Goal: Task Accomplishment & Management: Manage account settings

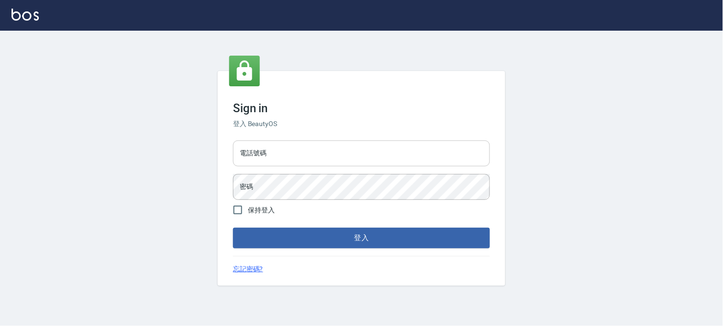
click at [260, 149] on div "電話號碼 電話號碼" at bounding box center [361, 153] width 257 height 26
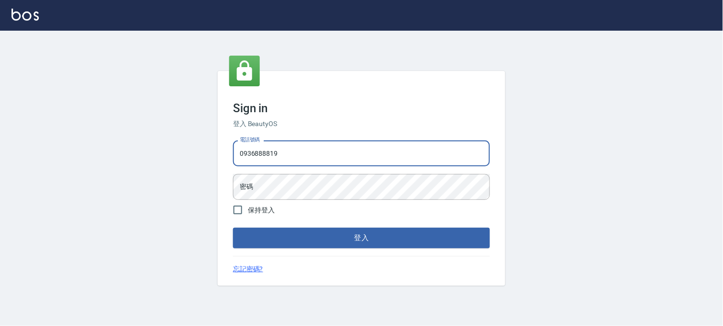
type input "0936888819"
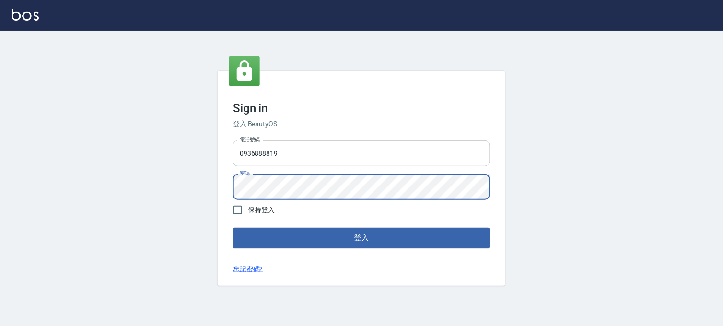
click at [233, 228] on button "登入" at bounding box center [361, 238] width 257 height 20
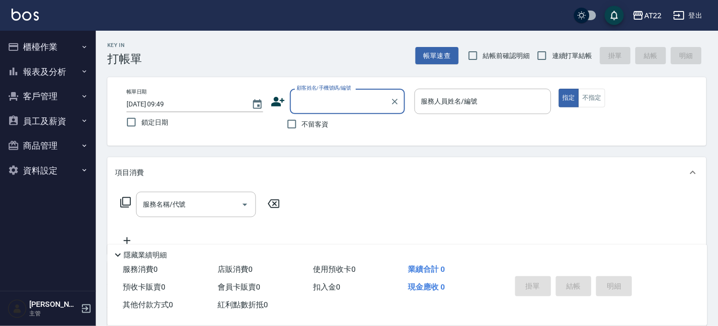
click at [54, 45] on button "櫃檯作業" at bounding box center [48, 47] width 88 height 25
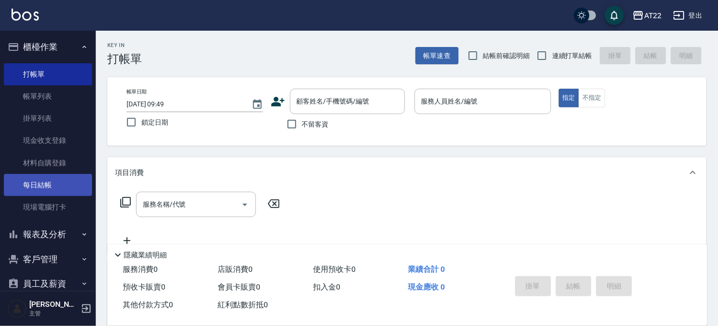
click at [54, 195] on link "每日結帳" at bounding box center [48, 185] width 88 height 22
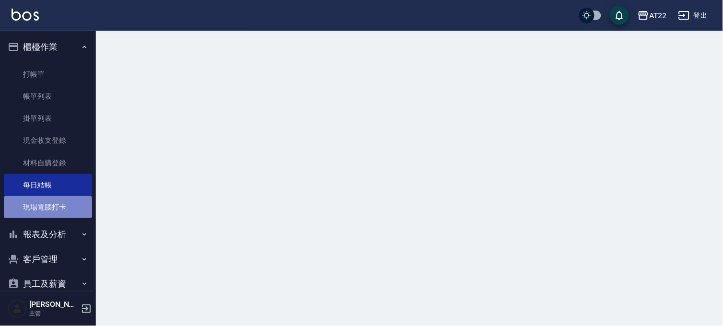
click at [55, 208] on link "現場電腦打卡" at bounding box center [48, 207] width 88 height 22
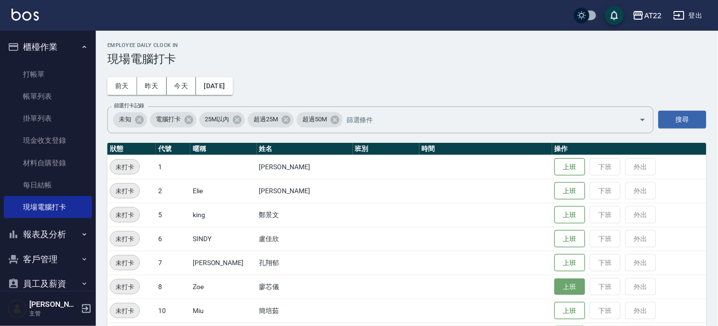
click at [562, 287] on button "上班" at bounding box center [570, 287] width 31 height 17
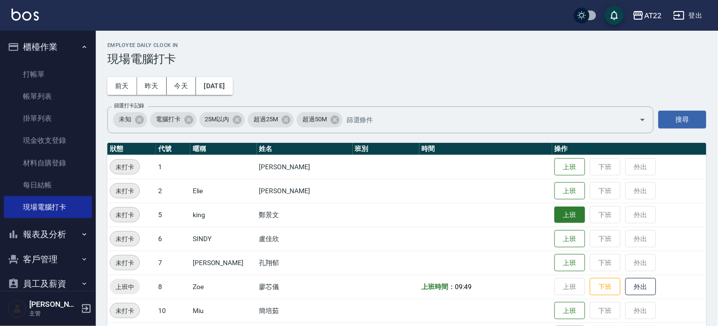
click at [555, 218] on button "上班" at bounding box center [570, 215] width 31 height 17
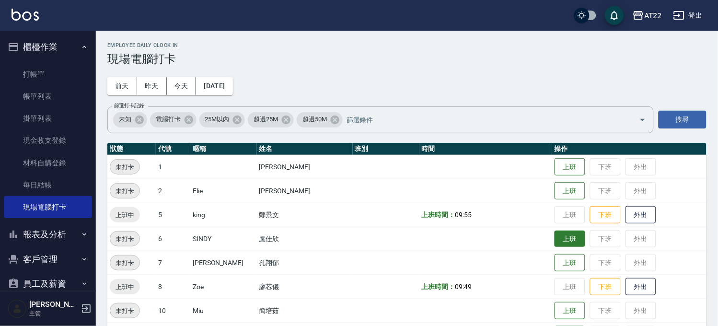
click at [555, 237] on button "上班" at bounding box center [570, 239] width 31 height 17
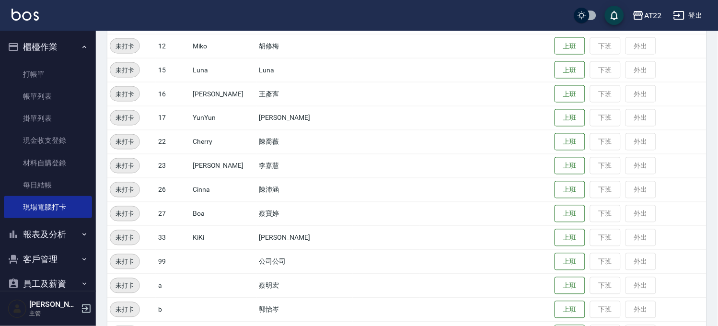
scroll to position [292, 0]
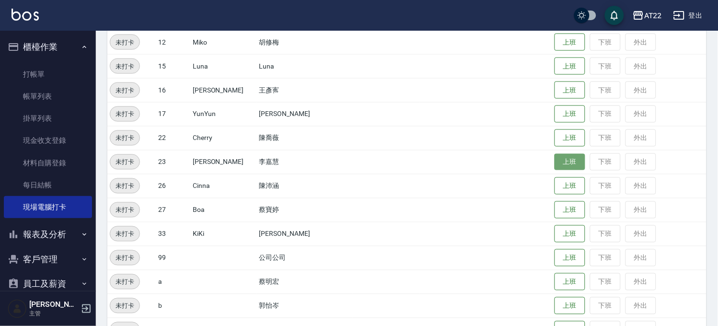
click at [555, 161] on button "上班" at bounding box center [570, 162] width 31 height 17
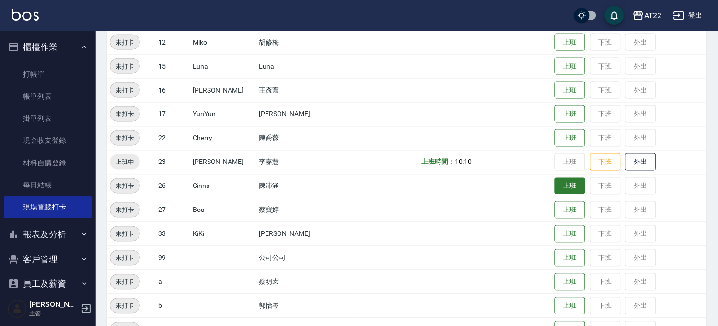
click at [555, 185] on button "上班" at bounding box center [570, 186] width 31 height 17
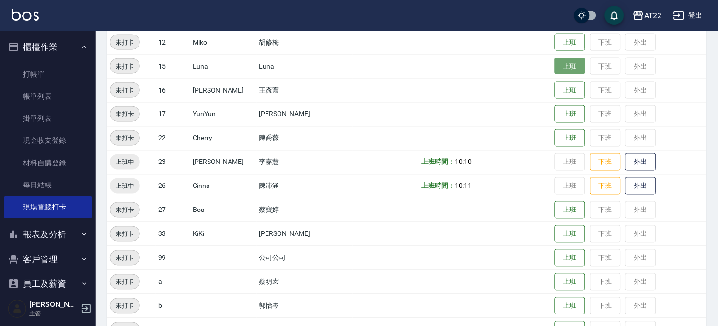
click at [562, 69] on button "上班" at bounding box center [570, 66] width 31 height 17
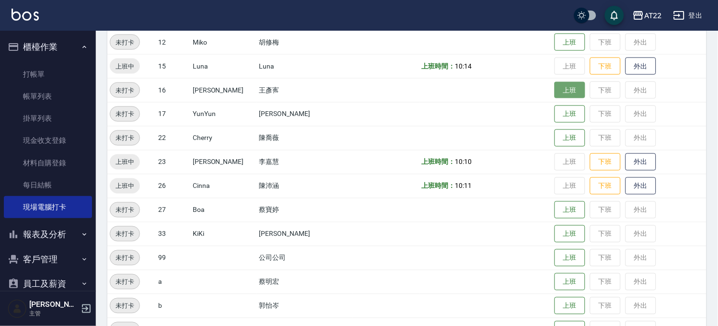
click at [565, 89] on button "上班" at bounding box center [570, 90] width 31 height 17
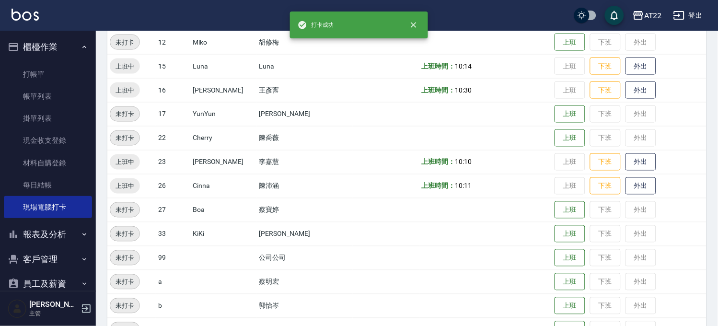
scroll to position [0, 0]
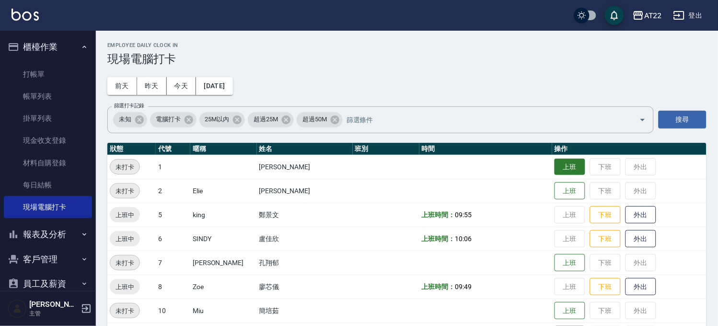
click at [555, 175] on td "上班 下班 外出" at bounding box center [629, 167] width 154 height 24
click at [557, 168] on button "上班" at bounding box center [570, 167] width 31 height 17
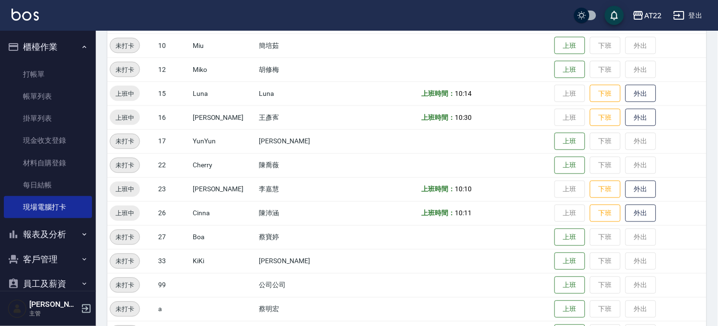
scroll to position [266, 0]
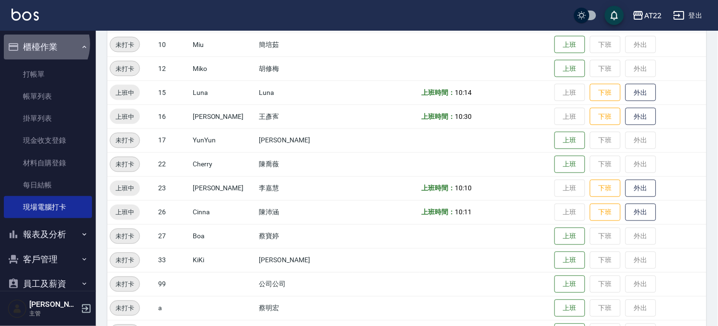
click at [42, 44] on button "櫃檯作業" at bounding box center [48, 47] width 88 height 25
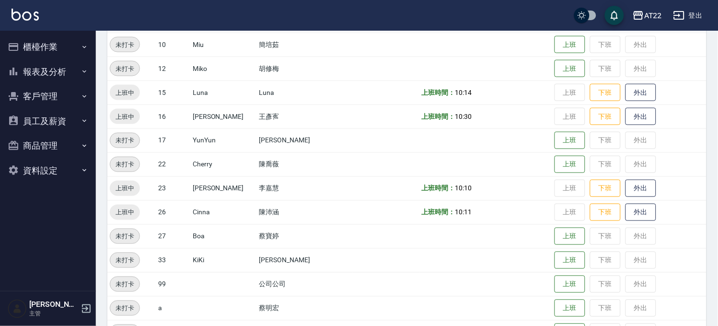
click at [31, 93] on button "客戶管理" at bounding box center [48, 96] width 88 height 25
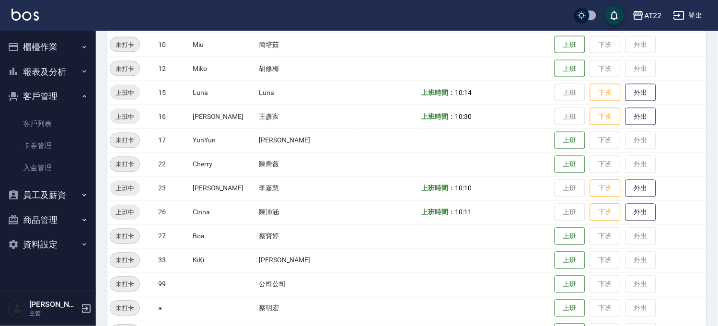
drag, startPoint x: 43, startPoint y: 121, endPoint x: 117, endPoint y: 96, distance: 78.2
click at [43, 121] on link "客戶列表" at bounding box center [48, 124] width 88 height 22
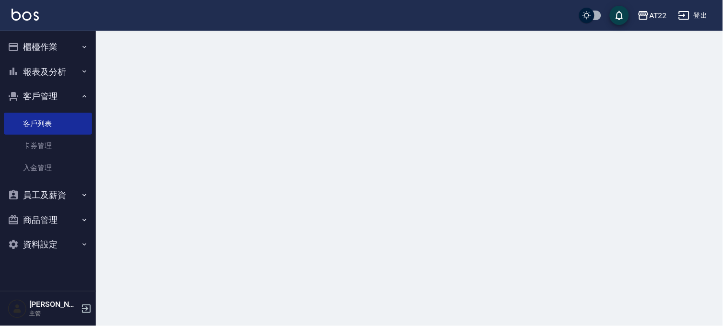
click at [71, 46] on button "櫃檯作業" at bounding box center [48, 47] width 88 height 25
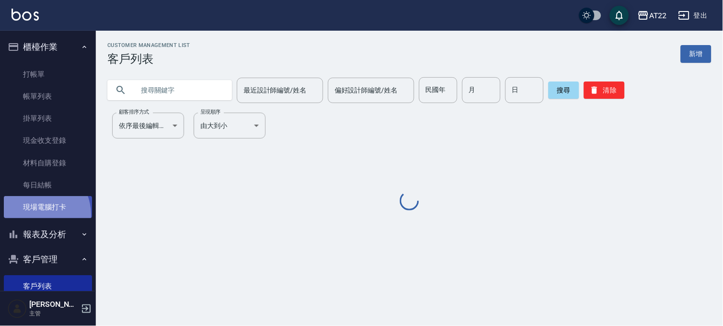
click at [35, 215] on link "現場電腦打卡" at bounding box center [48, 207] width 88 height 22
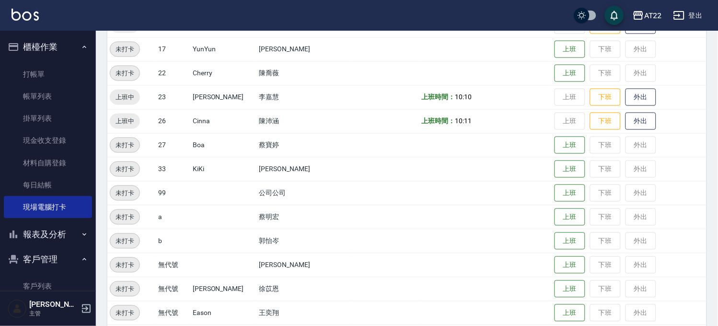
scroll to position [339, 0]
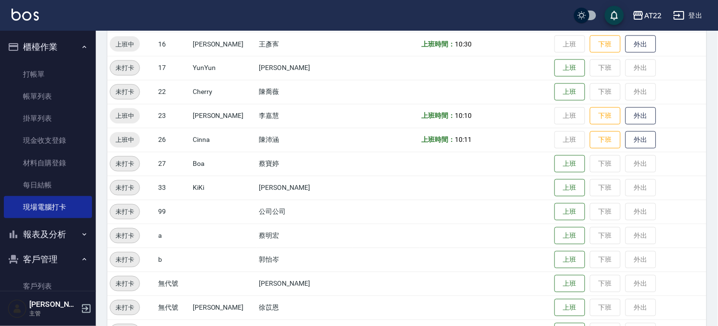
click at [62, 37] on button "櫃檯作業" at bounding box center [48, 47] width 88 height 25
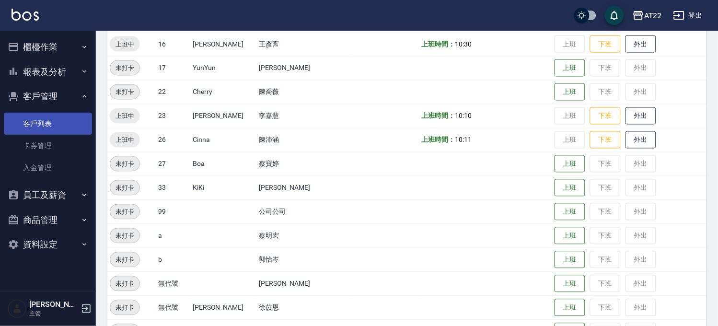
click at [53, 119] on link "客戶列表" at bounding box center [48, 124] width 88 height 22
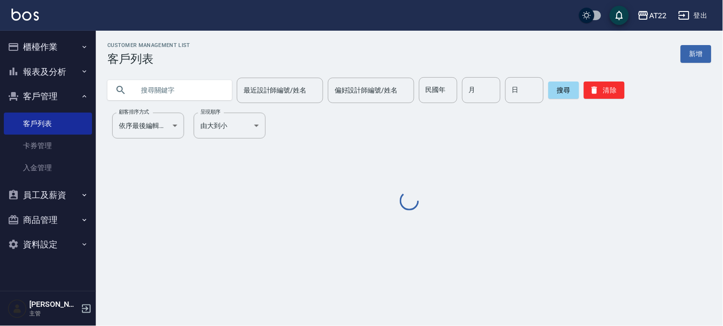
click at [161, 83] on input "text" at bounding box center [179, 90] width 90 height 26
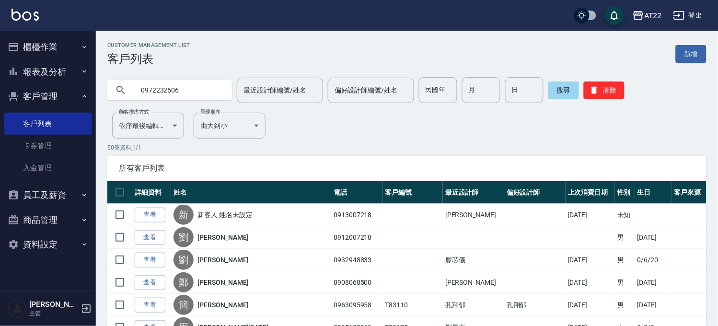
type input "0972232606"
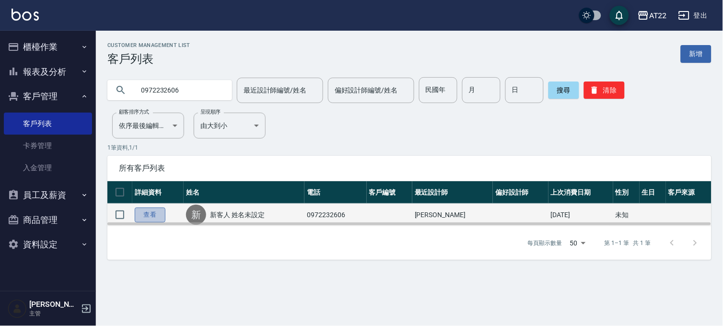
click at [147, 212] on link "查看" at bounding box center [150, 215] width 31 height 15
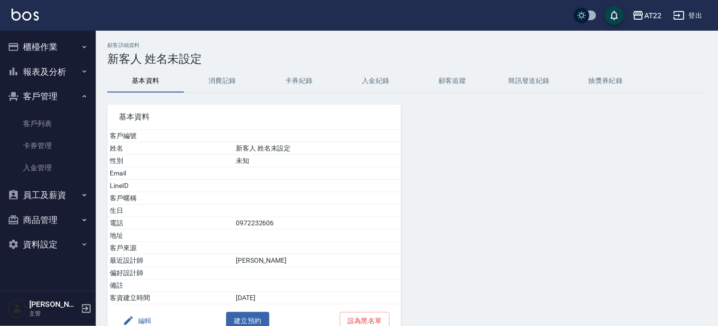
click at [229, 84] on button "消費記錄" at bounding box center [222, 81] width 77 height 23
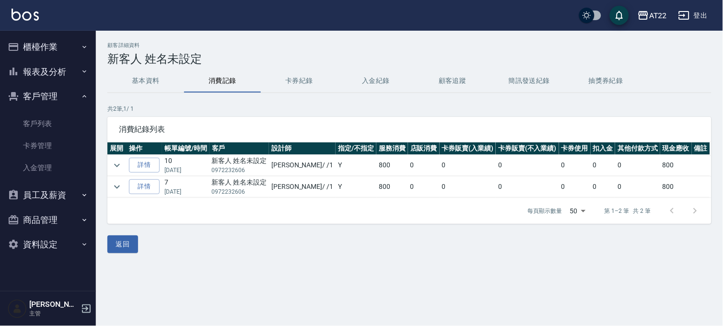
click at [140, 82] on button "基本資料" at bounding box center [145, 81] width 77 height 23
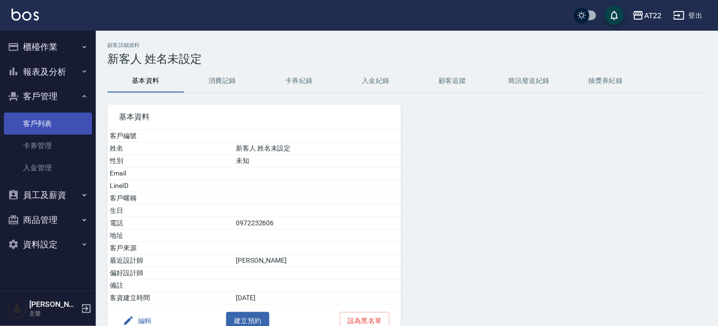
click at [79, 125] on link "客戶列表" at bounding box center [48, 124] width 88 height 22
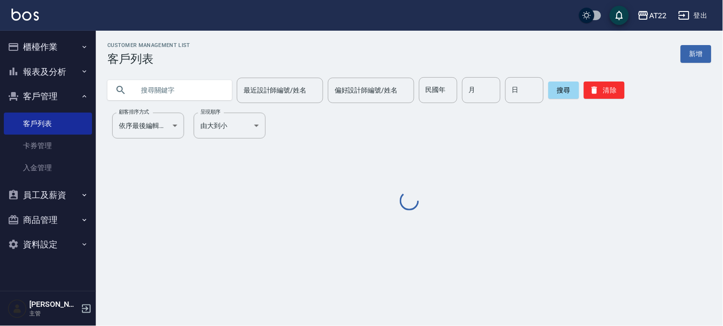
click at [212, 90] on input "text" at bounding box center [179, 90] width 90 height 26
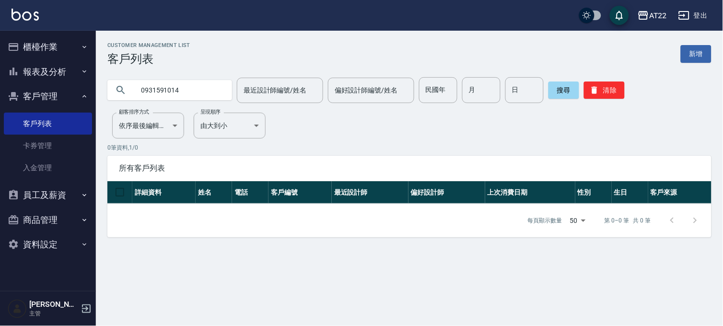
click at [207, 94] on input "0931591014" at bounding box center [179, 90] width 90 height 26
click at [207, 93] on input "0931591014" at bounding box center [179, 90] width 90 height 26
type input "0916700718"
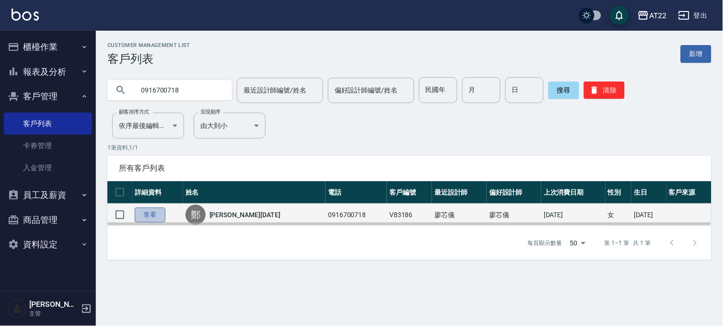
click at [147, 218] on link "查看" at bounding box center [150, 215] width 31 height 15
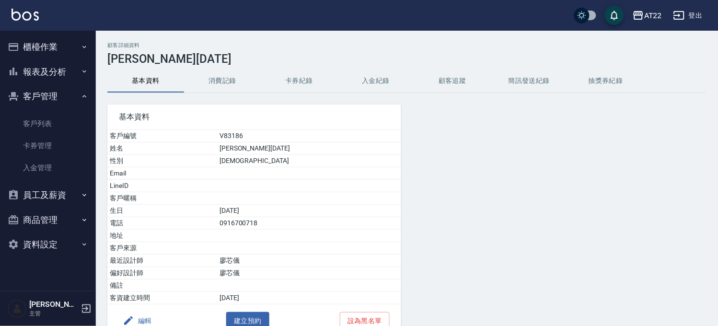
click at [223, 77] on button "消費記錄" at bounding box center [222, 81] width 77 height 23
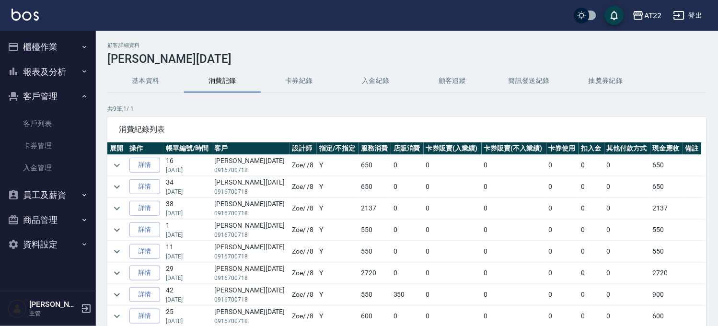
click at [47, 70] on button "報表及分析" at bounding box center [48, 71] width 88 height 25
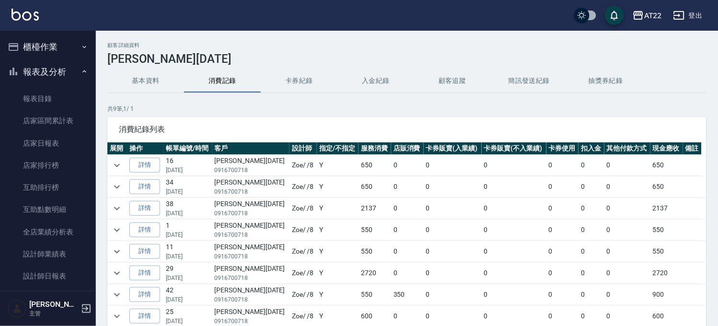
click at [59, 49] on button "櫃檯作業" at bounding box center [48, 47] width 88 height 25
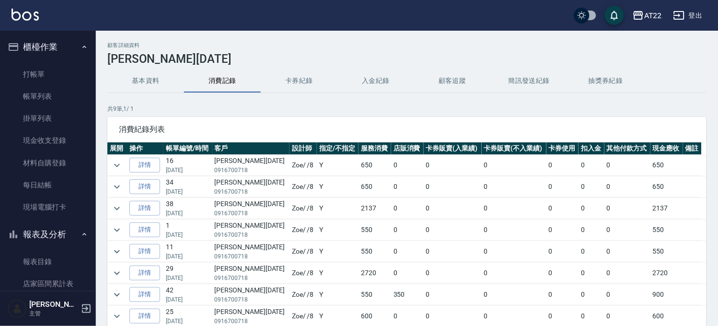
click at [59, 49] on button "櫃檯作業" at bounding box center [48, 47] width 88 height 25
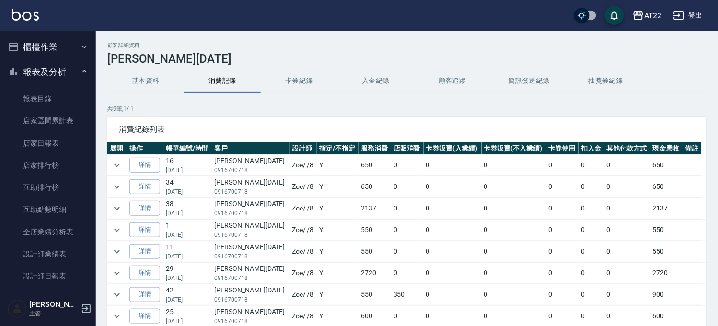
click at [60, 63] on button "報表及分析" at bounding box center [48, 71] width 88 height 25
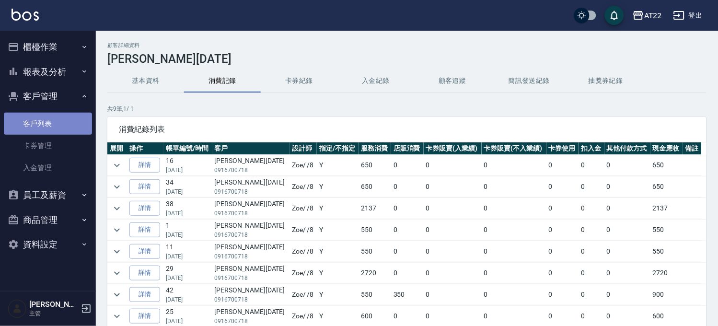
click at [51, 125] on link "客戶列表" at bounding box center [48, 124] width 88 height 22
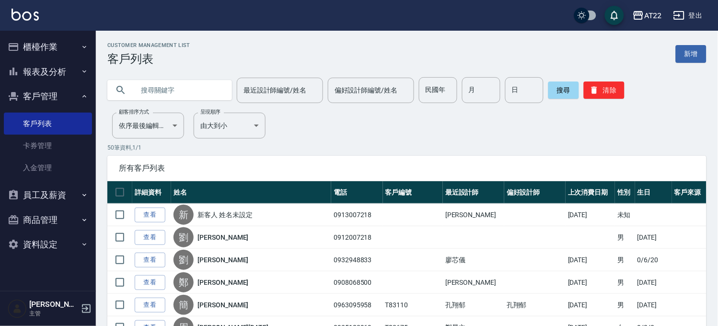
click at [20, 53] on button "櫃檯作業" at bounding box center [48, 47] width 88 height 25
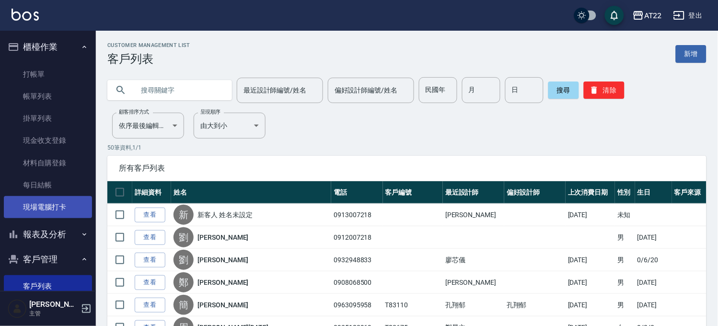
click at [64, 214] on link "現場電腦打卡" at bounding box center [48, 207] width 88 height 22
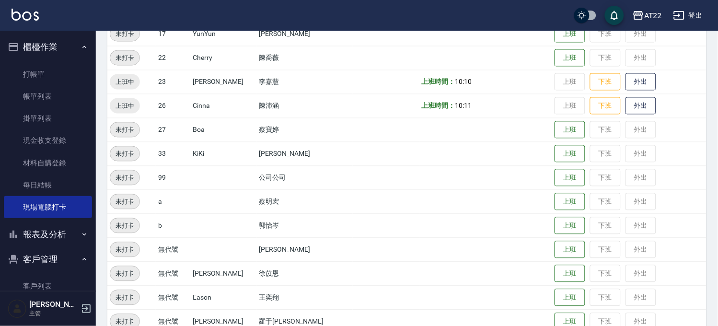
scroll to position [160, 0]
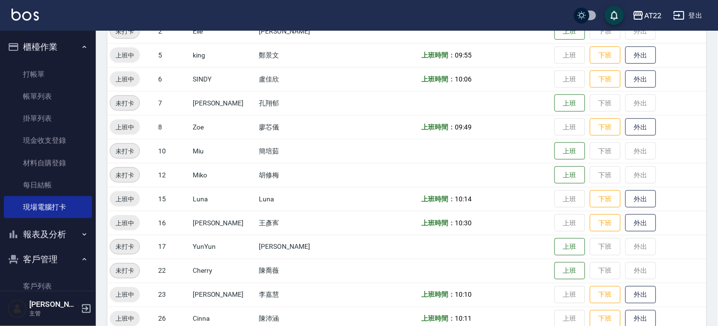
click at [35, 39] on button "櫃檯作業" at bounding box center [48, 47] width 88 height 25
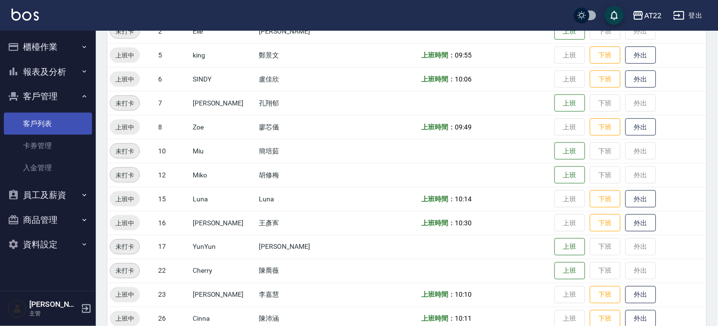
click at [50, 118] on link "客戶列表" at bounding box center [48, 124] width 88 height 22
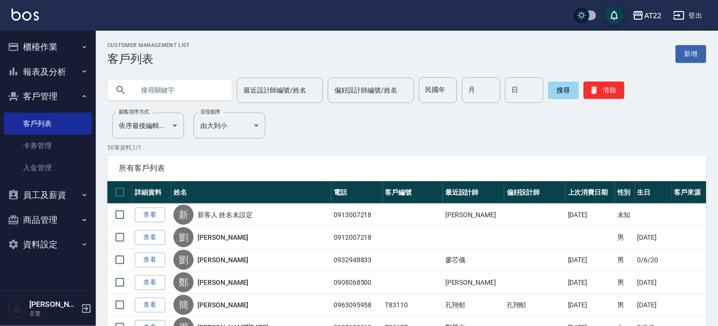
click at [34, 44] on button "櫃檯作業" at bounding box center [48, 47] width 88 height 25
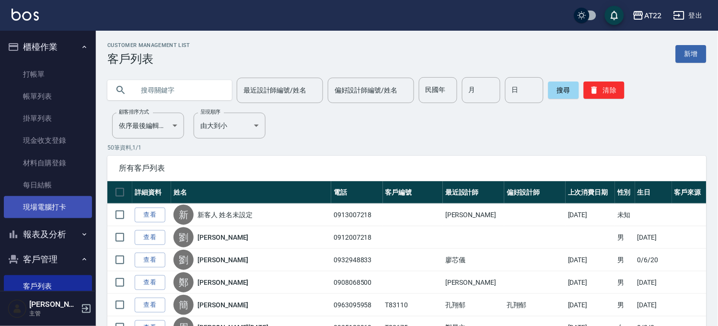
click at [60, 202] on link "現場電腦打卡" at bounding box center [48, 207] width 88 height 22
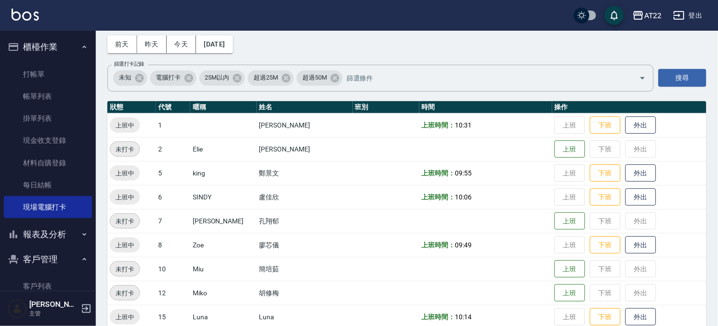
scroll to position [213, 0]
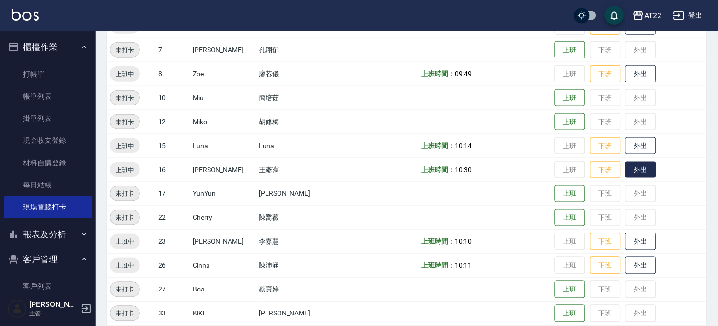
click at [628, 169] on button "外出" at bounding box center [641, 170] width 31 height 17
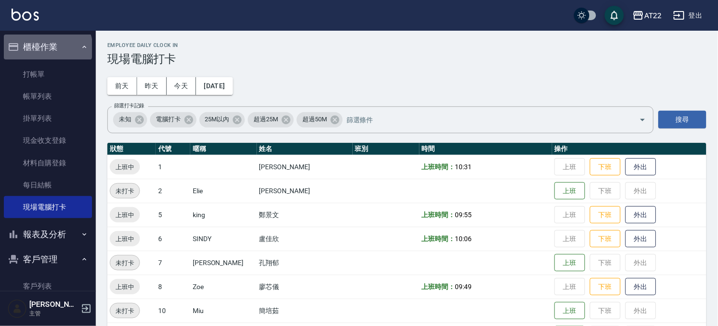
click at [49, 48] on button "櫃檯作業" at bounding box center [48, 47] width 88 height 25
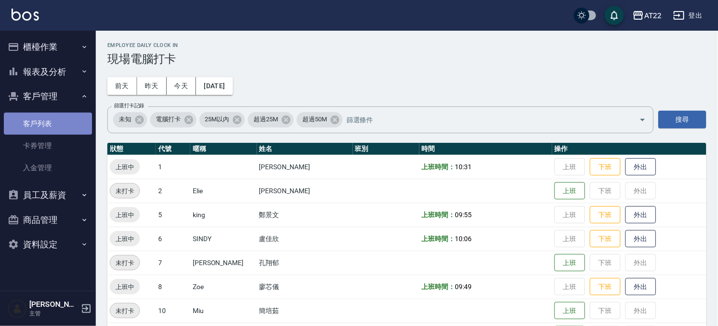
click at [41, 129] on link "客戶列表" at bounding box center [48, 124] width 88 height 22
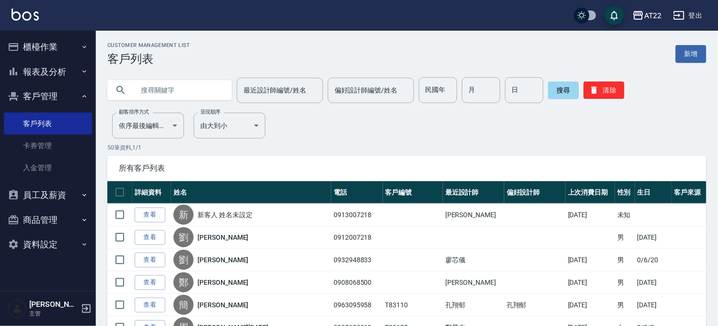
click at [34, 50] on button "櫃檯作業" at bounding box center [48, 47] width 88 height 25
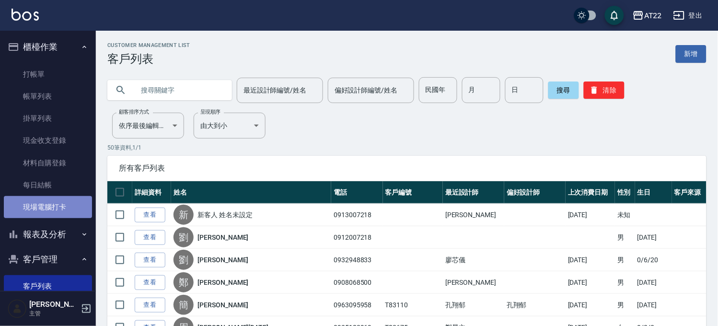
click at [62, 216] on link "現場電腦打卡" at bounding box center [48, 207] width 88 height 22
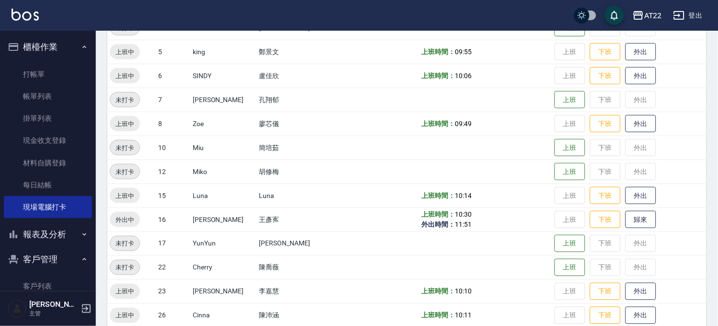
scroll to position [213, 0]
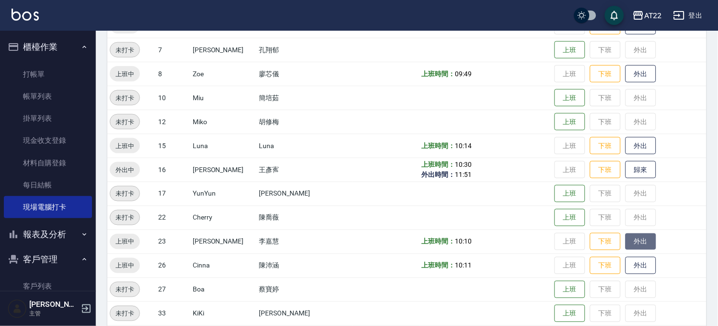
click at [626, 238] on button "外出" at bounding box center [641, 242] width 31 height 17
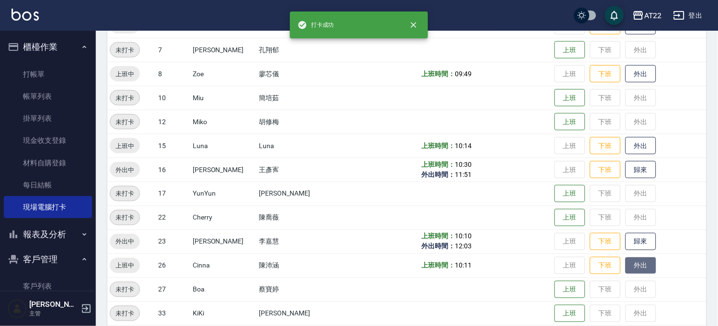
click at [626, 262] on button "外出" at bounding box center [641, 265] width 31 height 17
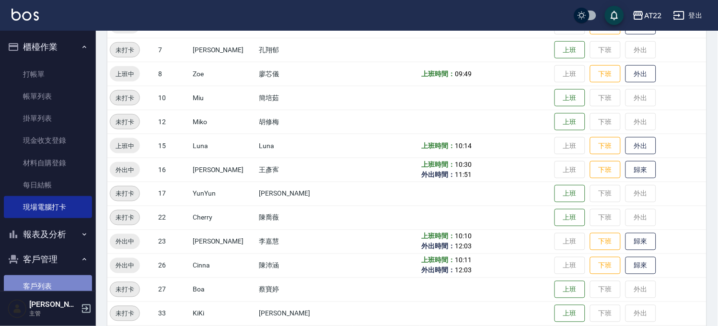
click at [58, 279] on link "客戶列表" at bounding box center [48, 286] width 88 height 22
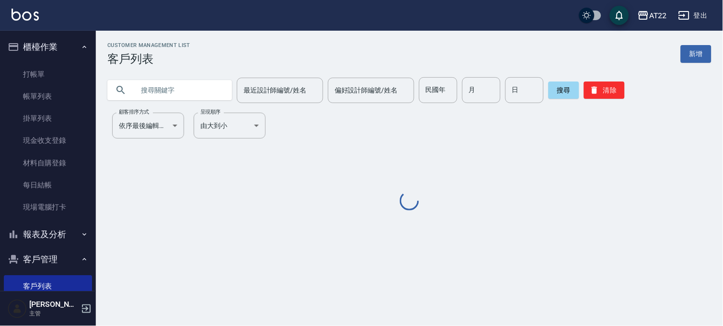
click at [181, 86] on input "text" at bounding box center [179, 90] width 90 height 26
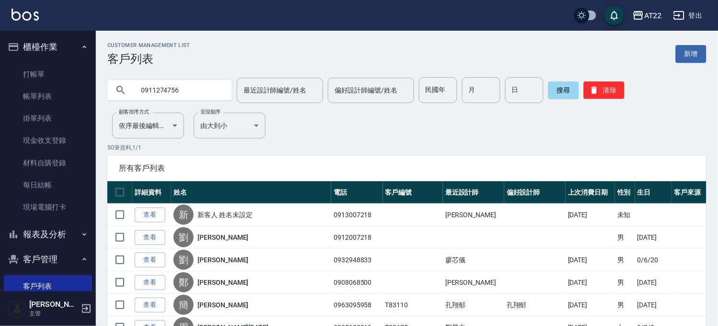
type input "0911274756"
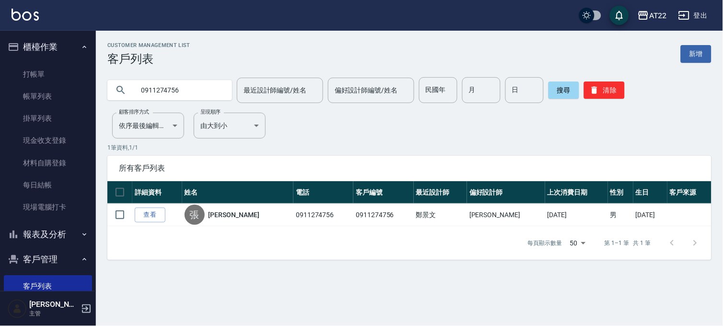
click at [162, 213] on link "查看" at bounding box center [150, 215] width 31 height 15
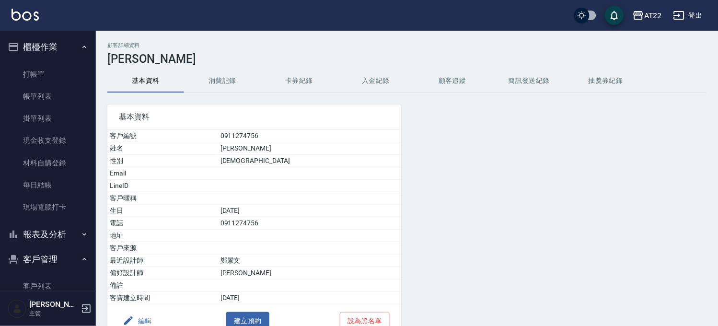
click at [207, 74] on button "消費記錄" at bounding box center [222, 81] width 77 height 23
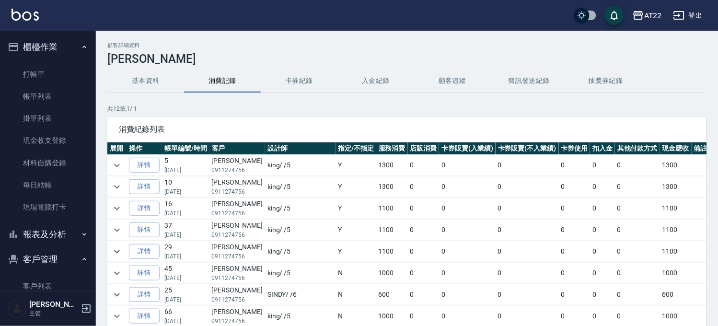
click at [125, 162] on td at bounding box center [116, 165] width 19 height 21
click at [121, 164] on icon "expand row" at bounding box center [117, 166] width 12 height 12
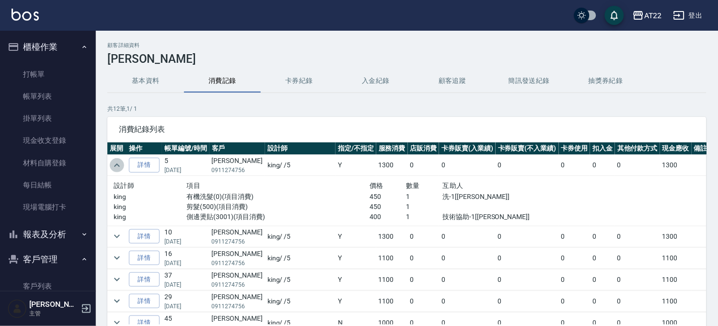
click at [121, 164] on icon "expand row" at bounding box center [117, 166] width 12 height 12
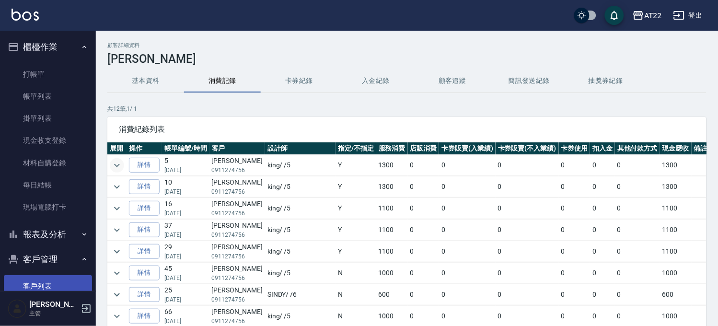
click at [35, 281] on link "客戶列表" at bounding box center [48, 286] width 88 height 22
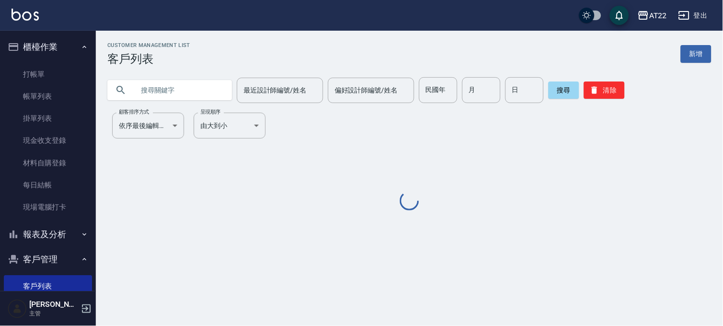
click at [189, 93] on input "text" at bounding box center [179, 90] width 90 height 26
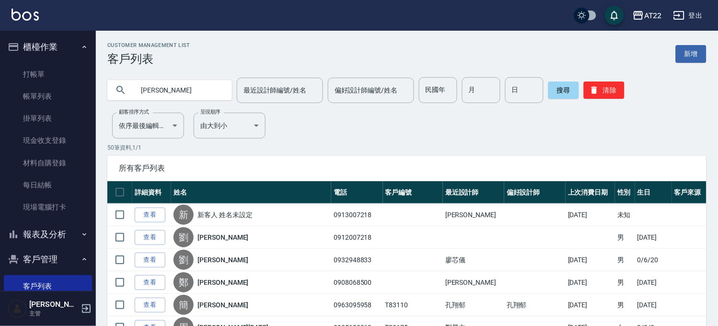
type input "朱天"
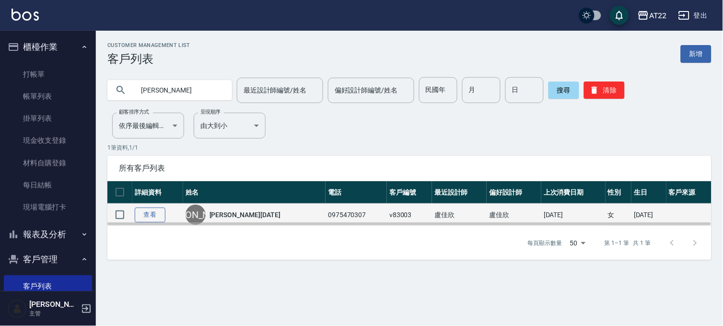
click at [151, 217] on link "查看" at bounding box center [150, 215] width 31 height 15
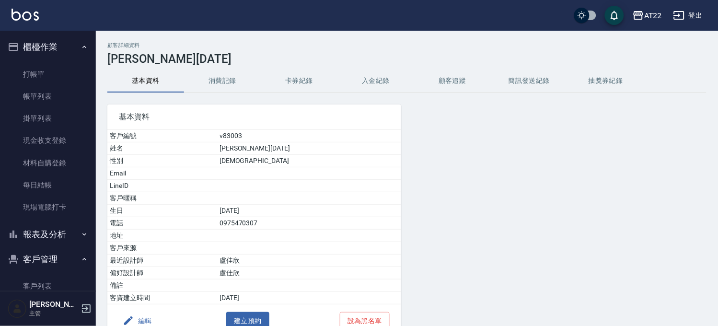
click at [217, 80] on button "消費記錄" at bounding box center [222, 81] width 77 height 23
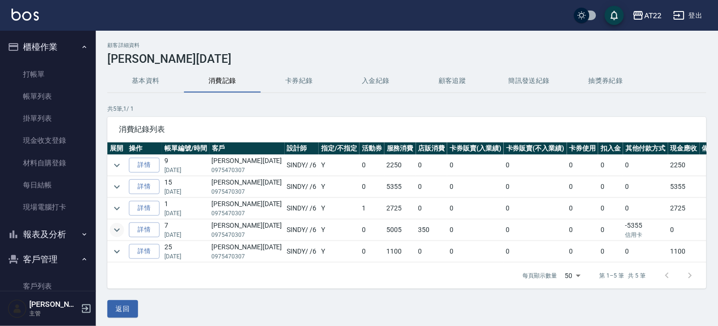
click at [112, 235] on icon "expand row" at bounding box center [117, 230] width 12 height 12
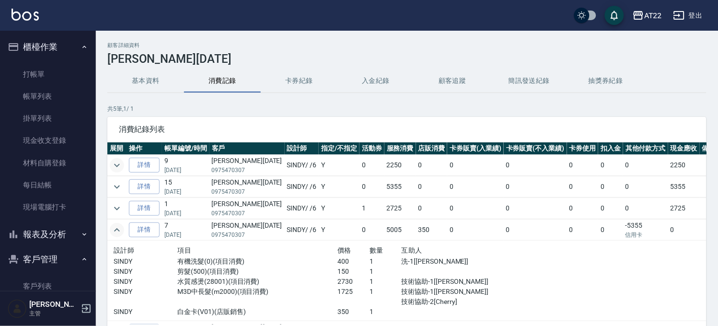
click at [112, 160] on icon "expand row" at bounding box center [117, 166] width 12 height 12
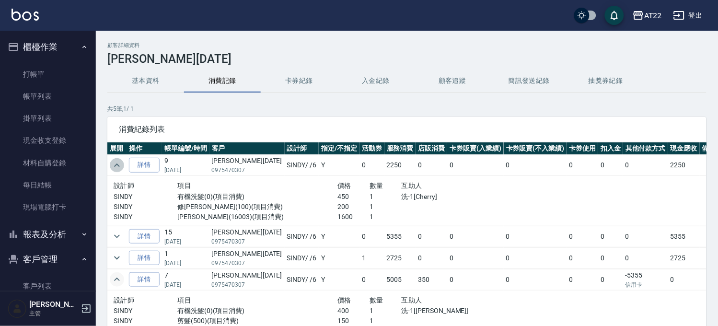
click at [119, 164] on icon "expand row" at bounding box center [117, 166] width 12 height 12
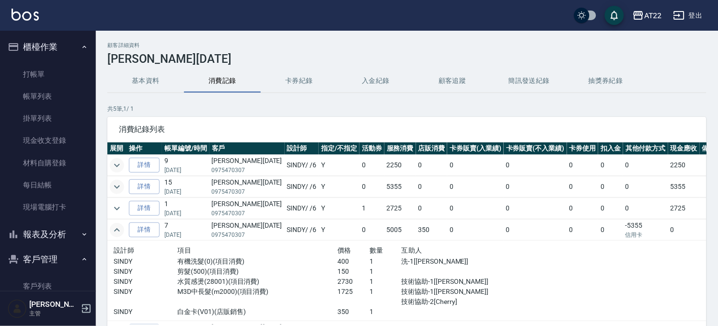
click at [117, 185] on icon "expand row" at bounding box center [117, 187] width 12 height 12
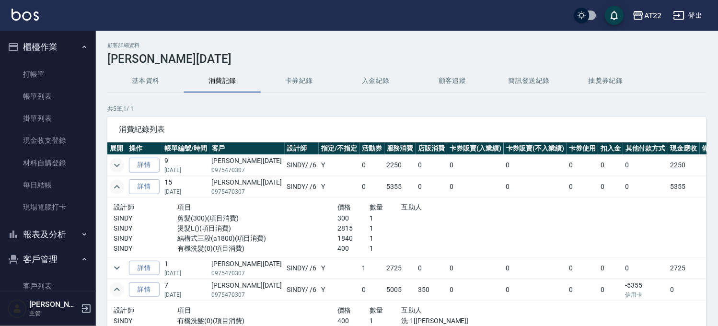
click at [117, 185] on icon "expand row" at bounding box center [117, 187] width 12 height 12
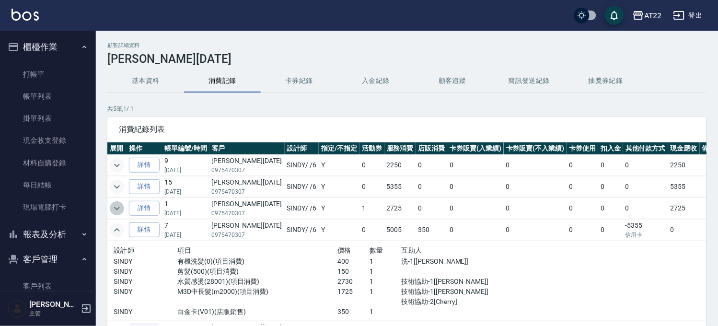
click at [120, 212] on icon "expand row" at bounding box center [117, 209] width 12 height 12
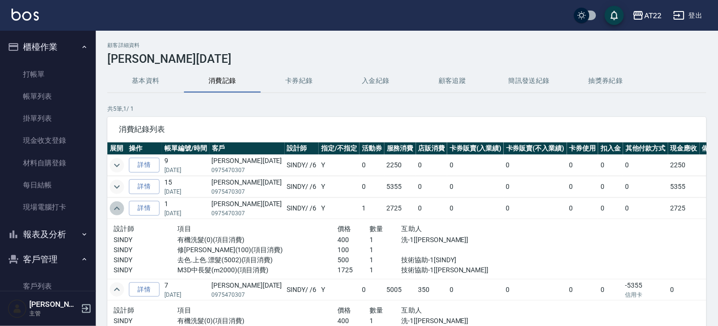
click at [120, 212] on icon "expand row" at bounding box center [117, 209] width 12 height 12
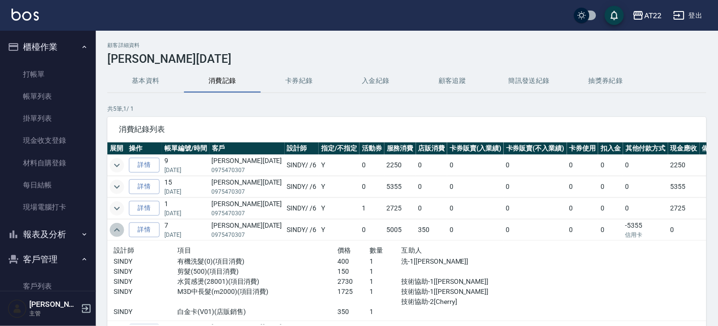
click at [122, 229] on icon "expand row" at bounding box center [117, 230] width 12 height 12
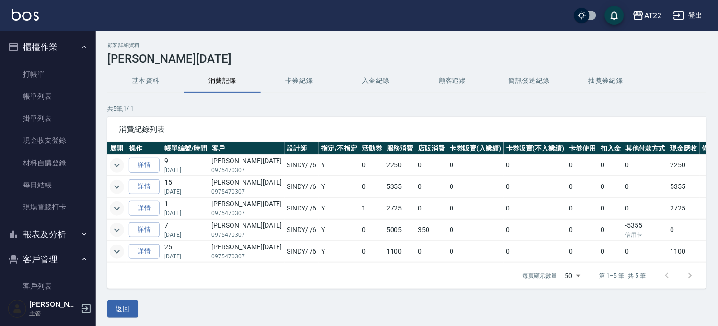
click at [117, 257] on icon "expand row" at bounding box center [117, 252] width 12 height 12
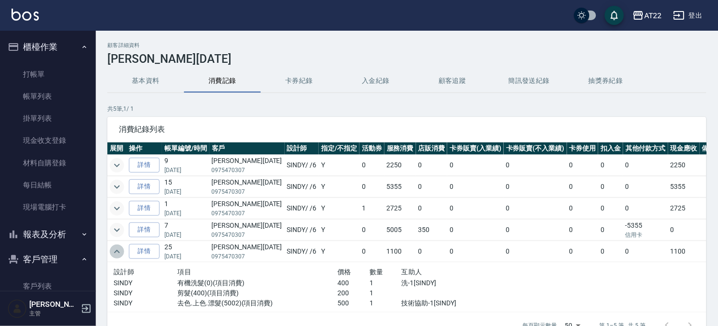
click at [117, 257] on icon "expand row" at bounding box center [117, 252] width 12 height 12
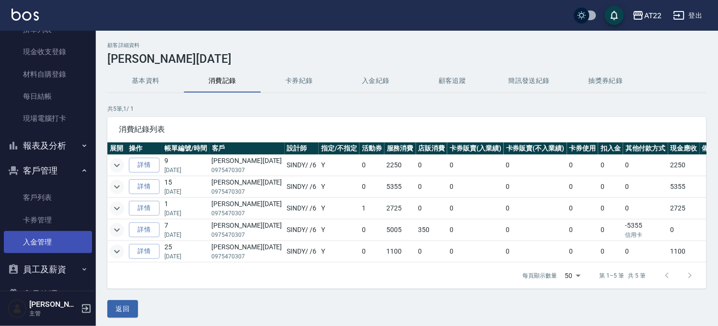
scroll to position [140, 0]
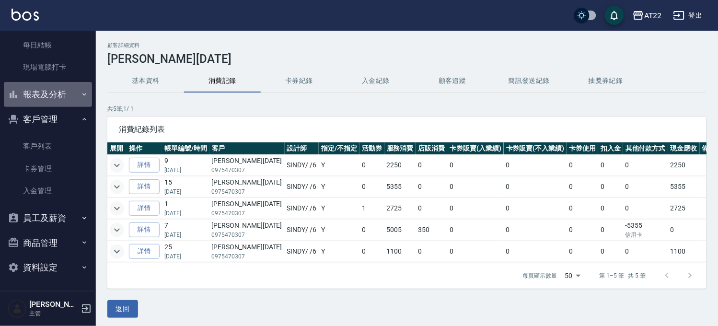
click at [61, 100] on button "報表及分析" at bounding box center [48, 94] width 88 height 25
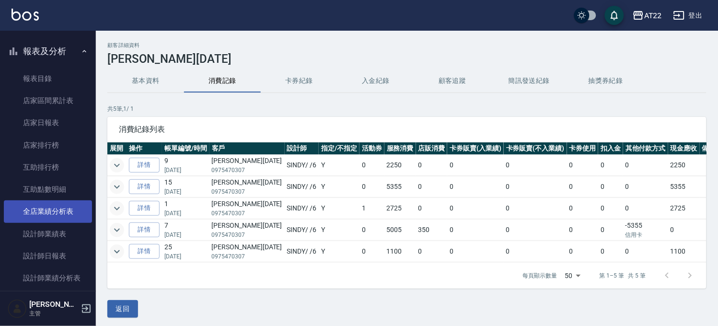
scroll to position [246, 0]
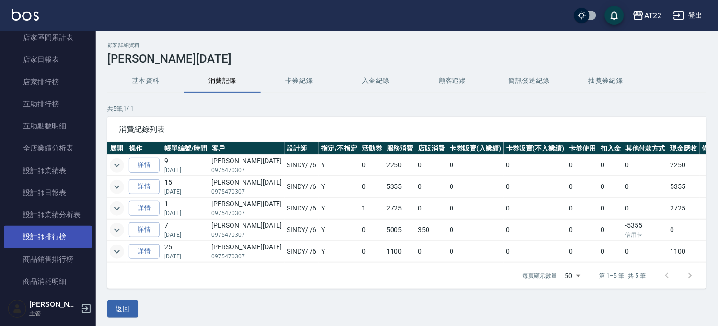
click at [69, 235] on link "設計師排行榜" at bounding box center [48, 237] width 88 height 22
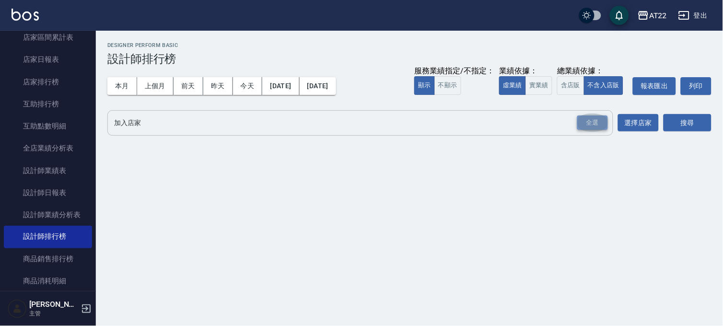
click at [595, 117] on div "全選" at bounding box center [592, 123] width 31 height 15
click at [684, 115] on button "搜尋" at bounding box center [688, 124] width 48 height 18
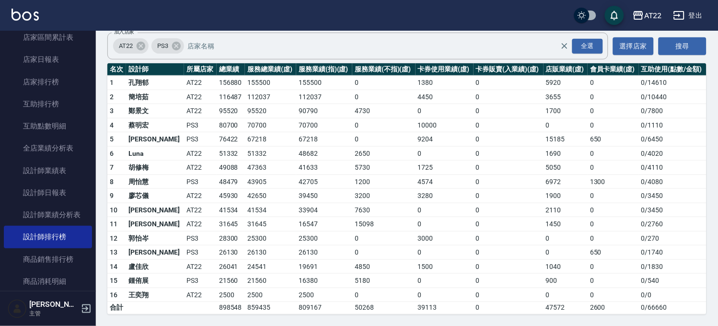
scroll to position [97, 0]
click at [693, 10] on button "登出" at bounding box center [688, 16] width 37 height 18
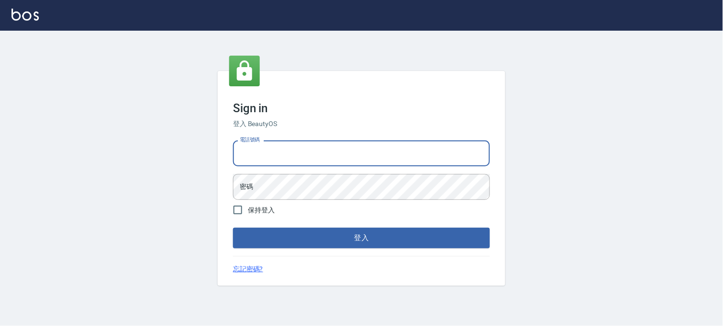
click at [348, 147] on input "電話號碼" at bounding box center [361, 153] width 257 height 26
type input "29572957"
click at [233, 228] on button "登入" at bounding box center [361, 238] width 257 height 20
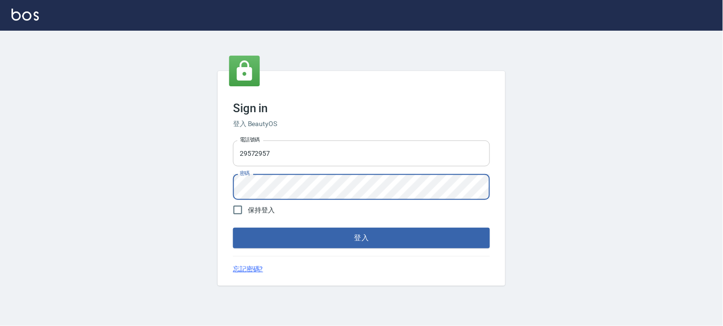
click at [233, 228] on button "登入" at bounding box center [361, 238] width 257 height 20
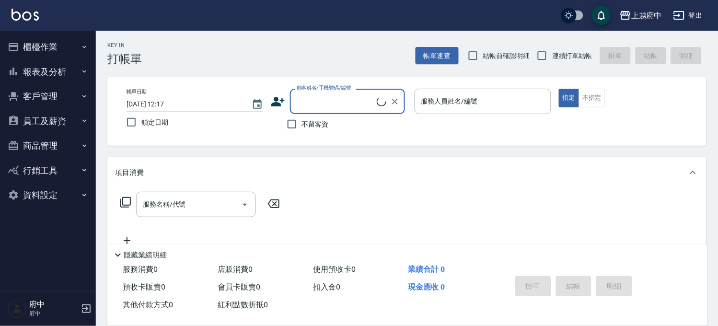
click at [45, 72] on button "報表及分析" at bounding box center [48, 71] width 88 height 25
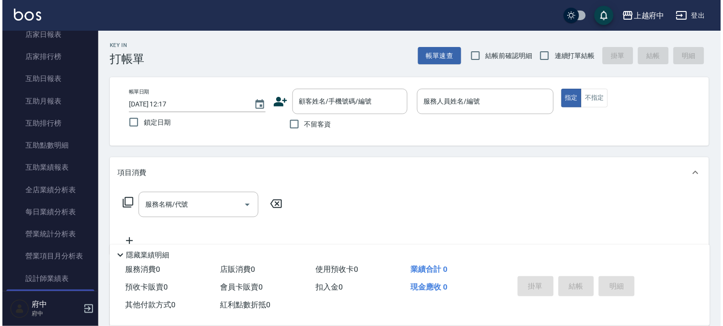
scroll to position [213, 0]
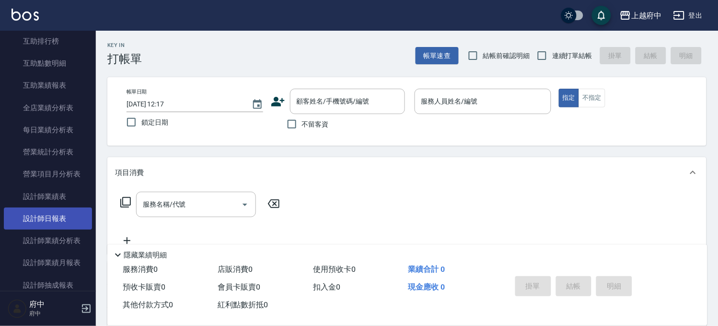
click at [77, 217] on link "設計師日報表" at bounding box center [48, 219] width 88 height 22
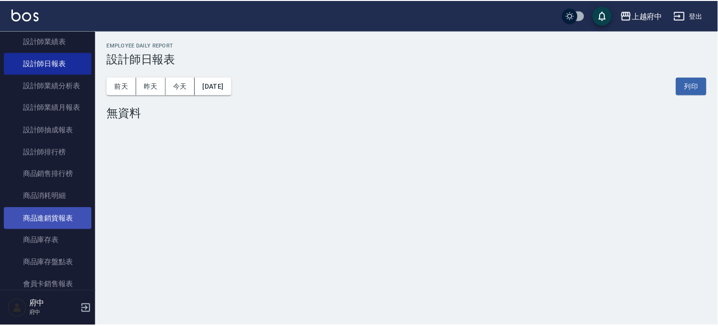
scroll to position [373, 0]
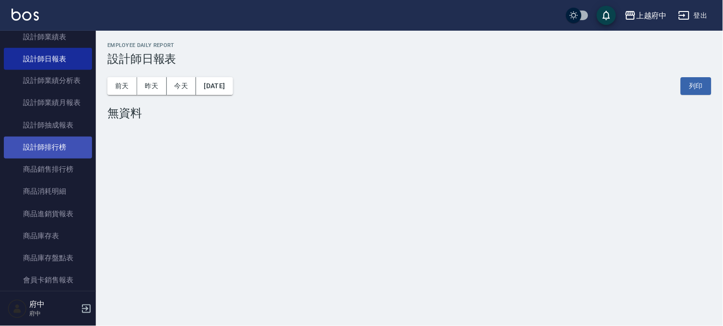
click at [61, 141] on link "設計師排行榜" at bounding box center [48, 148] width 88 height 22
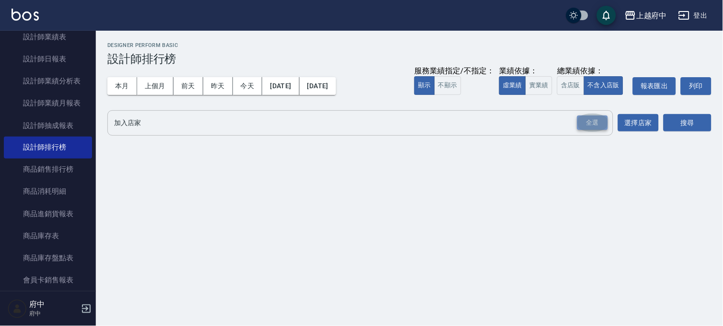
click at [592, 123] on div "全選" at bounding box center [592, 123] width 31 height 15
click at [693, 126] on button "搜尋" at bounding box center [688, 124] width 48 height 18
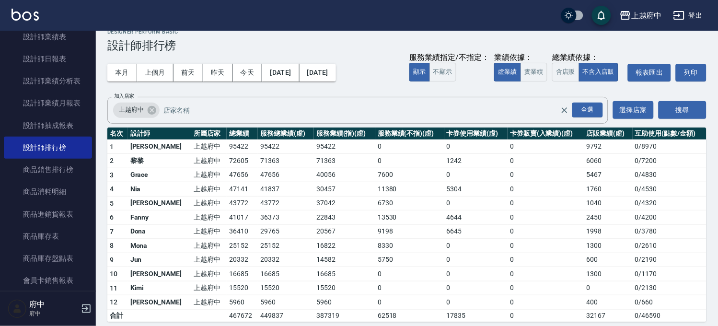
scroll to position [21, 0]
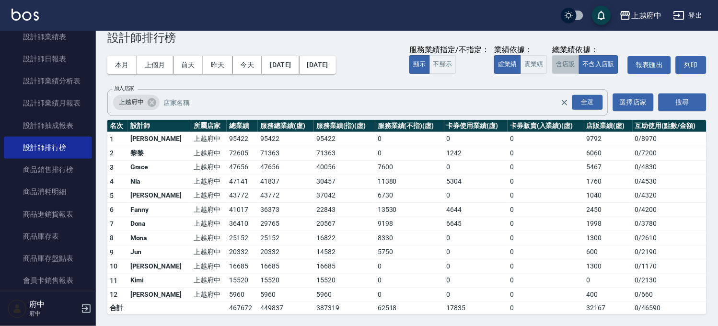
click at [569, 62] on button "含店販" at bounding box center [565, 64] width 27 height 19
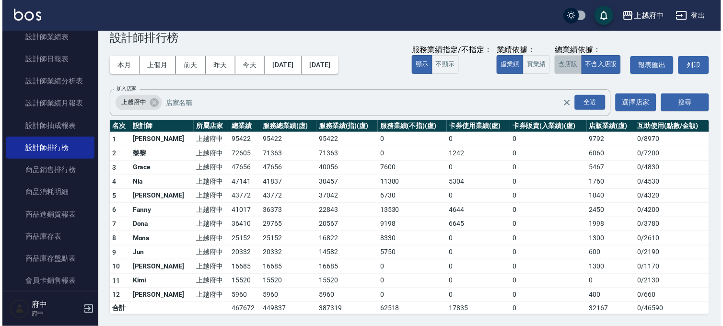
scroll to position [0, 0]
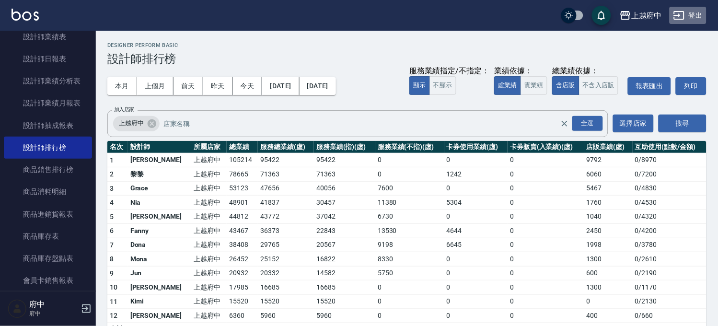
click at [698, 15] on button "登出" at bounding box center [688, 16] width 37 height 18
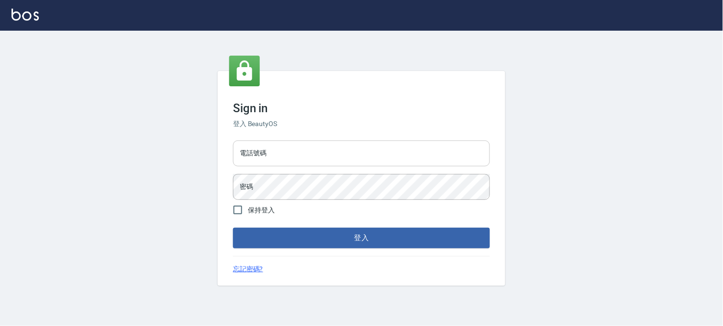
click at [337, 140] on input "電話號碼" at bounding box center [361, 153] width 257 height 26
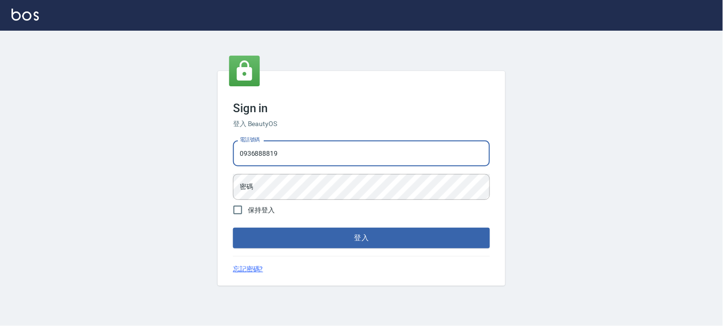
type input "0936888819"
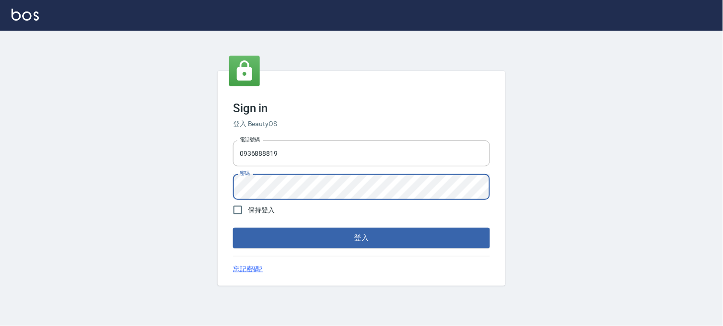
click at [233, 228] on button "登入" at bounding box center [361, 238] width 257 height 20
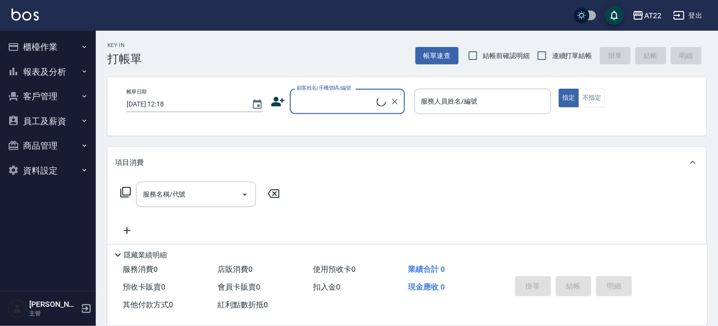
click at [42, 94] on button "客戶管理" at bounding box center [48, 96] width 88 height 25
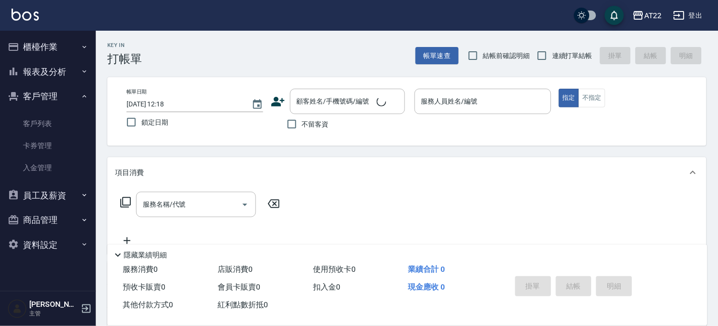
click at [49, 70] on button "報表及分析" at bounding box center [48, 71] width 88 height 25
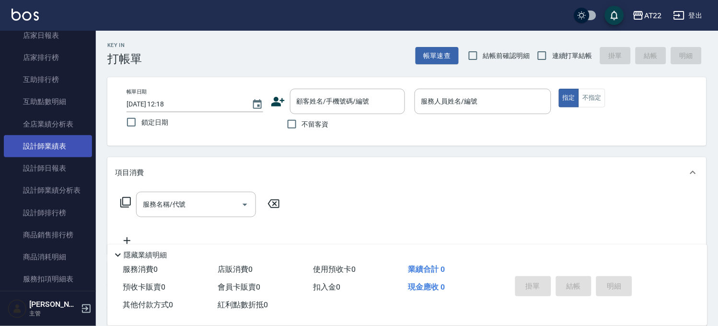
scroll to position [160, 0]
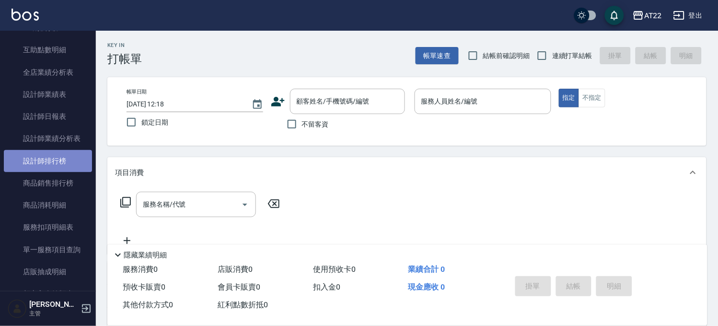
click at [59, 162] on link "設計師排行榜" at bounding box center [48, 161] width 88 height 22
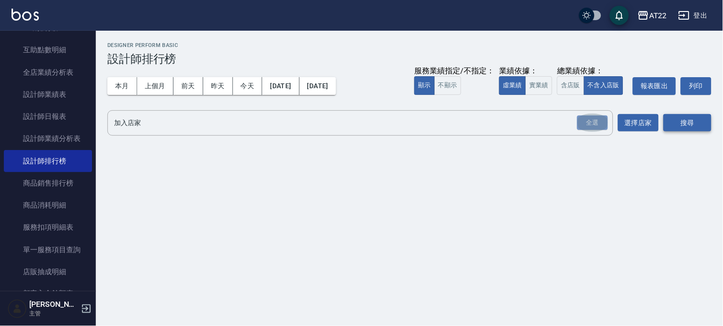
drag, startPoint x: 579, startPoint y: 117, endPoint x: 688, endPoint y: 116, distance: 108.8
click at [580, 117] on div "全選" at bounding box center [592, 123] width 31 height 15
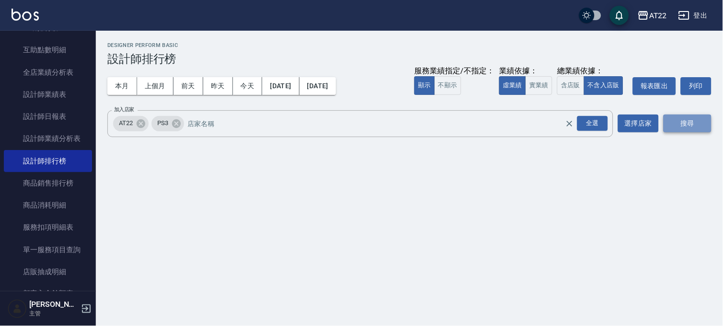
click at [699, 117] on button "搜尋" at bounding box center [688, 124] width 48 height 18
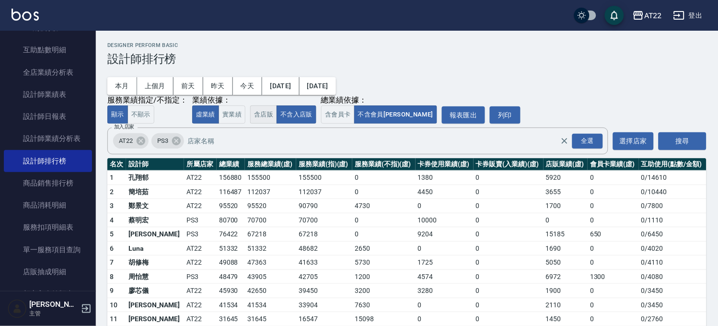
click at [266, 113] on button "含店販" at bounding box center [263, 114] width 27 height 19
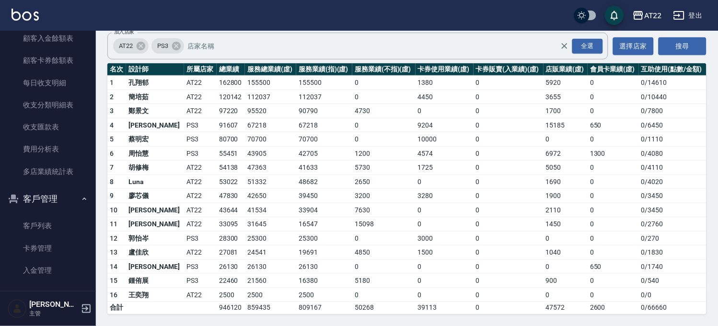
scroll to position [426, 0]
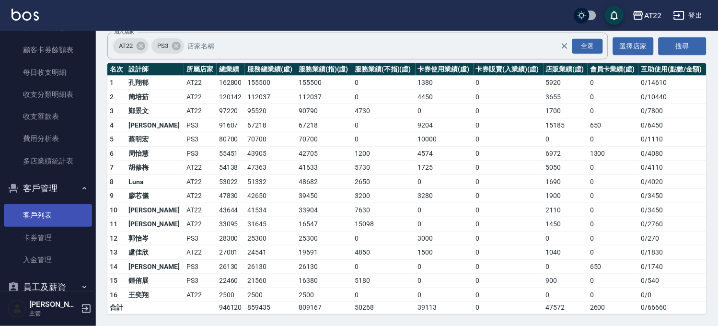
drag, startPoint x: 46, startPoint y: 219, endPoint x: 59, endPoint y: 210, distance: 16.0
click at [46, 219] on link "客戶列表" at bounding box center [48, 215] width 88 height 22
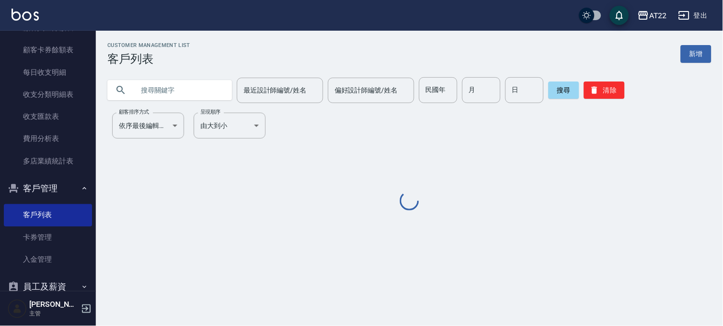
click at [197, 88] on input "text" at bounding box center [179, 90] width 90 height 26
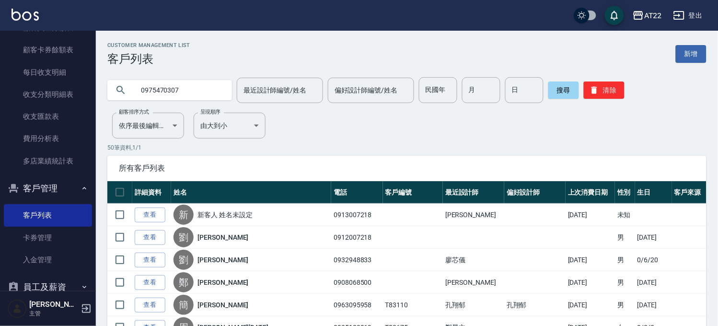
type input "0975470307"
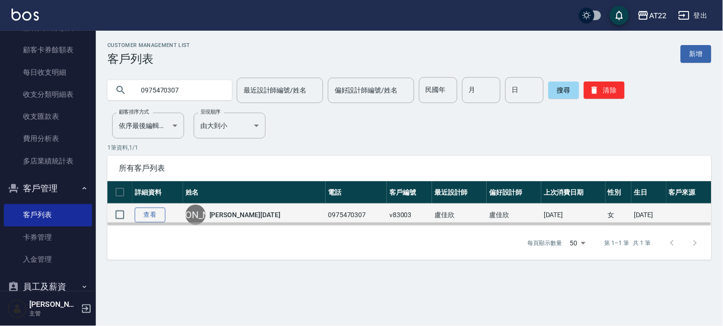
click at [144, 209] on link "查看" at bounding box center [150, 215] width 31 height 15
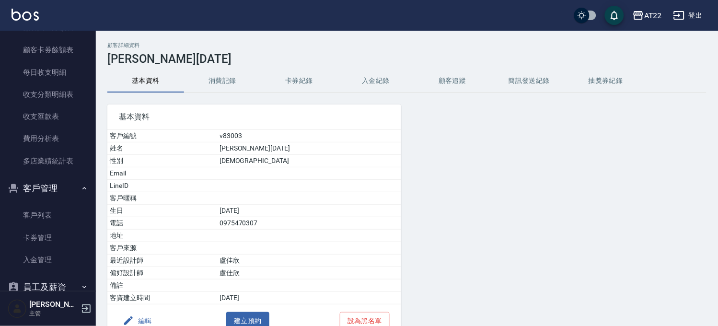
click at [234, 63] on h3 "朱天羽26.10.1" at bounding box center [406, 58] width 599 height 13
click at [238, 85] on button "消費記錄" at bounding box center [222, 81] width 77 height 23
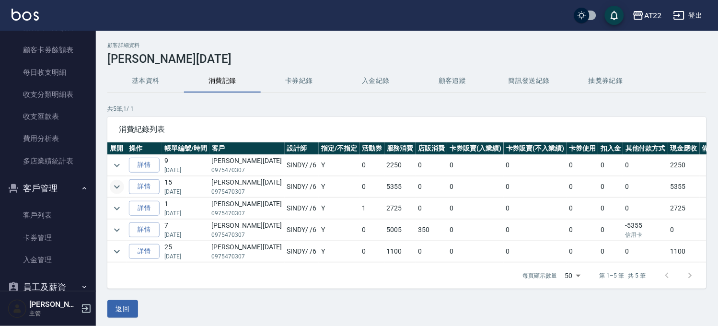
click at [116, 189] on icon "expand row" at bounding box center [117, 187] width 12 height 12
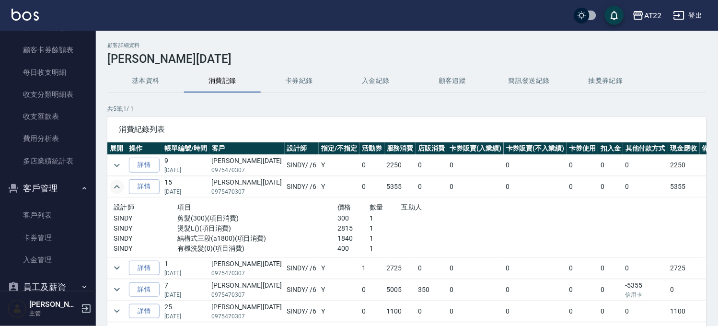
click at [116, 189] on icon "expand row" at bounding box center [117, 187] width 12 height 12
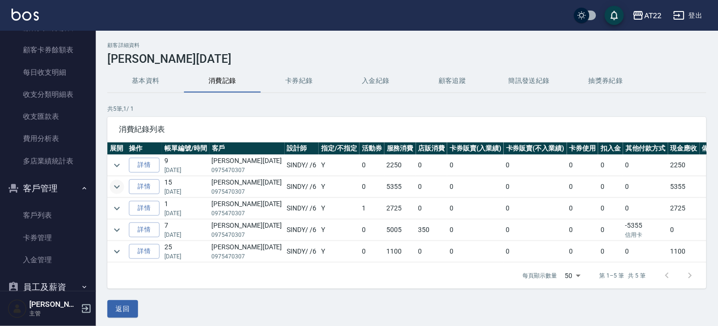
drag, startPoint x: 51, startPoint y: 207, endPoint x: 70, endPoint y: 188, distance: 26.1
click at [51, 207] on link "客戶列表" at bounding box center [48, 215] width 88 height 22
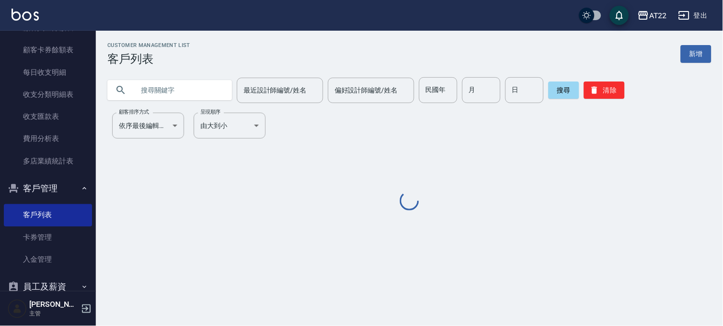
click at [177, 81] on input "text" at bounding box center [179, 90] width 90 height 26
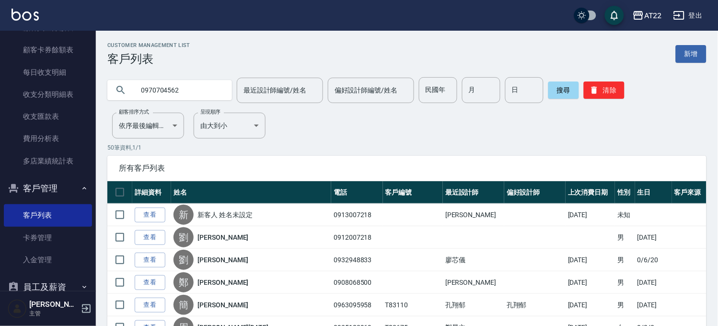
type input "0970704562"
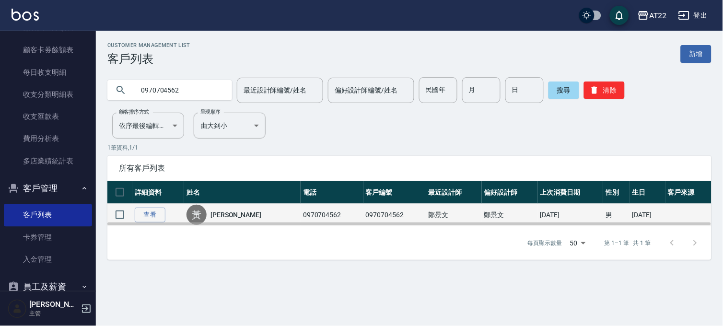
click at [151, 206] on td "查看" at bounding box center [158, 215] width 52 height 23
click at [151, 212] on link "查看" at bounding box center [150, 215] width 31 height 15
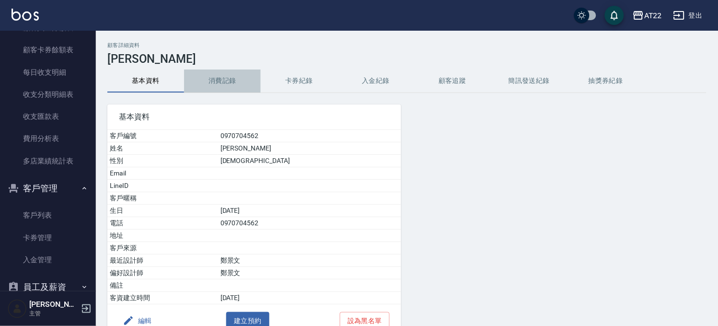
click at [218, 80] on button "消費記錄" at bounding box center [222, 81] width 77 height 23
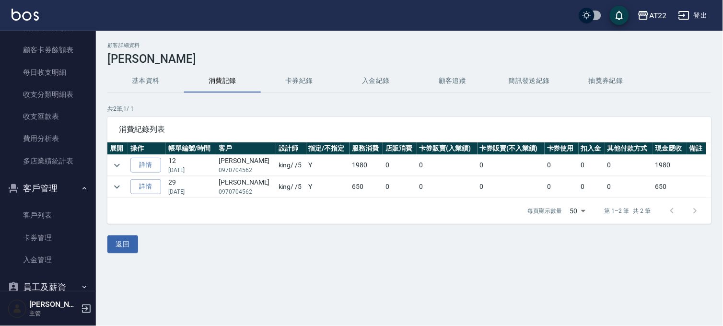
click at [107, 164] on td at bounding box center [117, 165] width 21 height 21
click at [113, 164] on icon "expand row" at bounding box center [117, 166] width 12 height 12
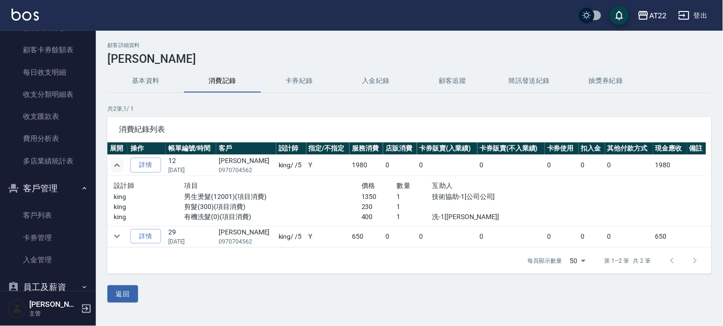
click at [115, 162] on icon "expand row" at bounding box center [117, 166] width 12 height 12
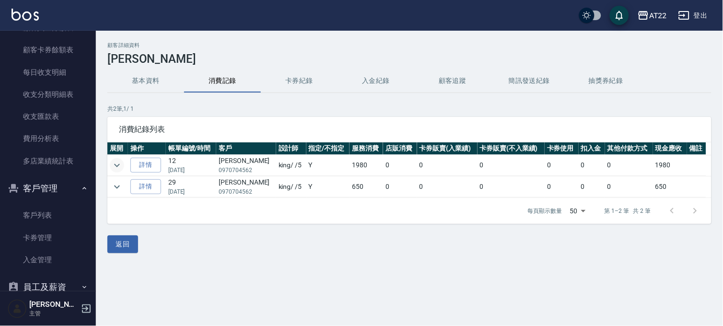
click at [115, 162] on icon "expand row" at bounding box center [117, 166] width 12 height 12
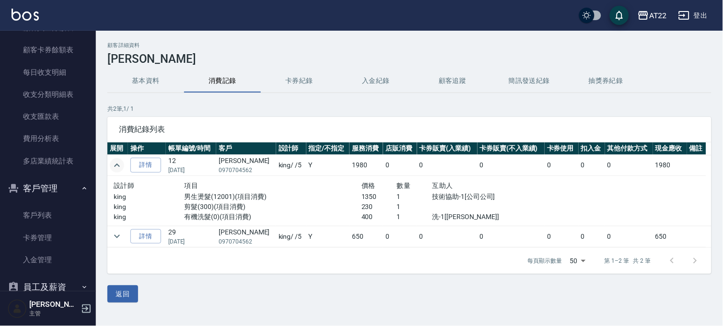
click at [115, 162] on icon "expand row" at bounding box center [117, 166] width 12 height 12
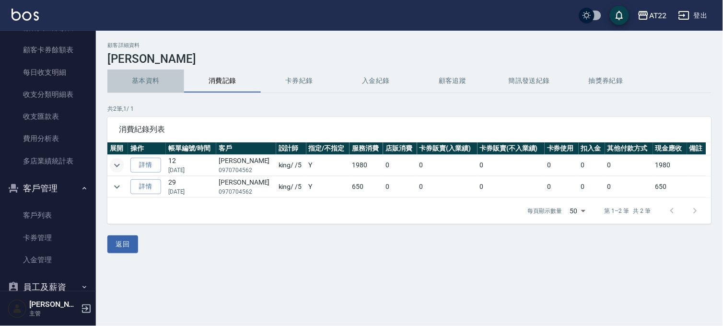
click at [154, 79] on button "基本資料" at bounding box center [145, 81] width 77 height 23
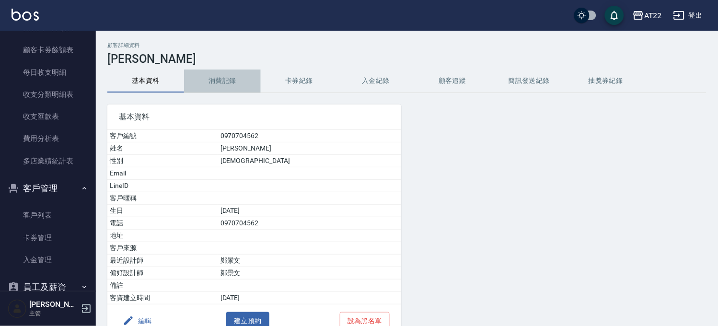
click at [211, 80] on button "消費記錄" at bounding box center [222, 81] width 77 height 23
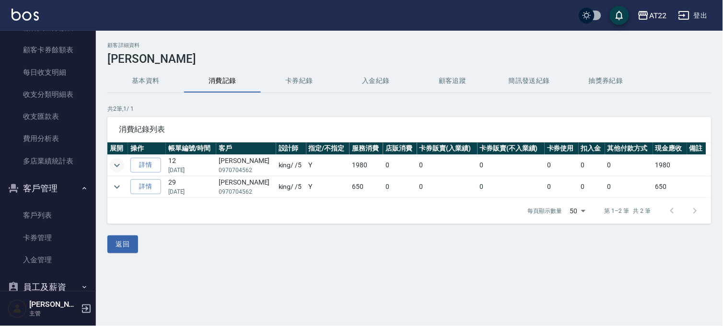
click at [120, 168] on icon "expand row" at bounding box center [117, 166] width 12 height 12
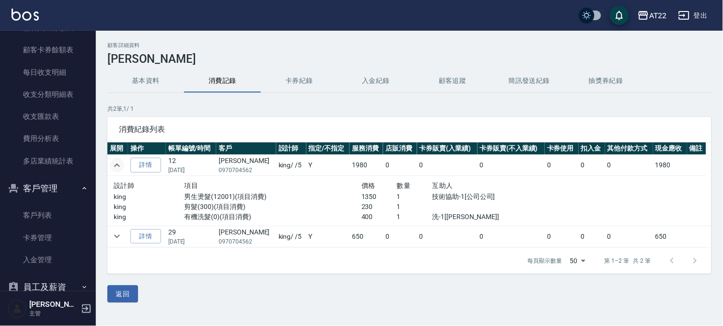
click at [120, 168] on icon "expand row" at bounding box center [117, 166] width 12 height 12
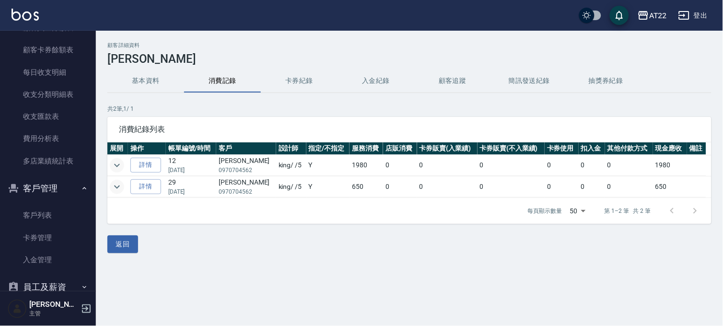
click at [121, 190] on icon "expand row" at bounding box center [117, 187] width 12 height 12
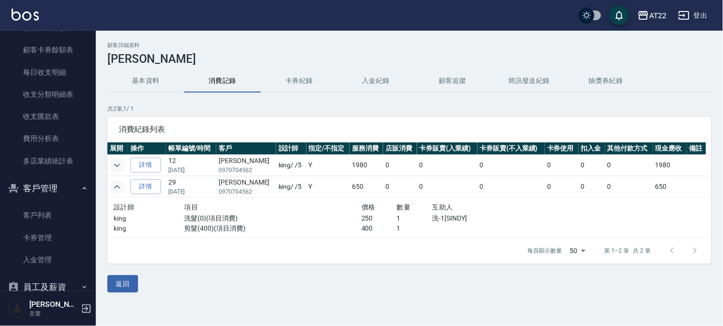
click at [120, 186] on icon "expand row" at bounding box center [117, 187] width 12 height 12
